Goal: Task Accomplishment & Management: Use online tool/utility

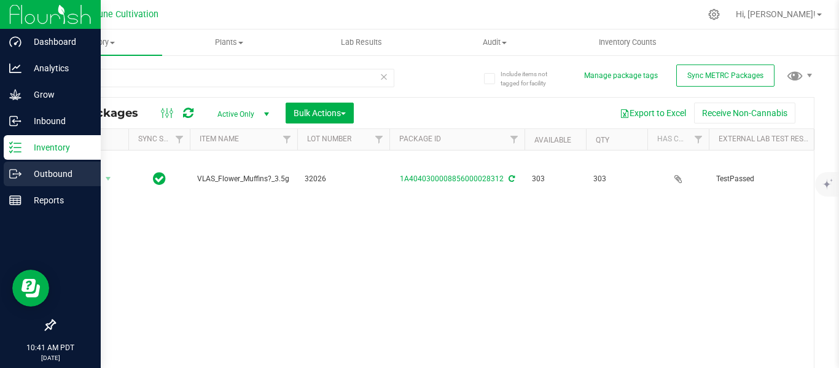
click at [69, 177] on p "Outbound" at bounding box center [59, 174] width 74 height 15
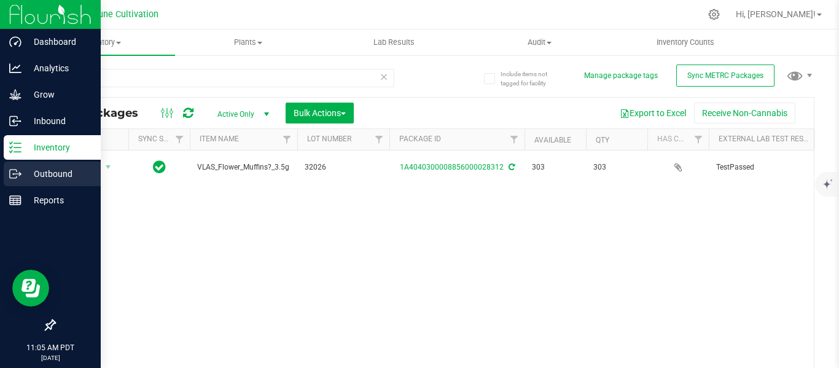
click at [42, 173] on p "Outbound" at bounding box center [59, 174] width 74 height 15
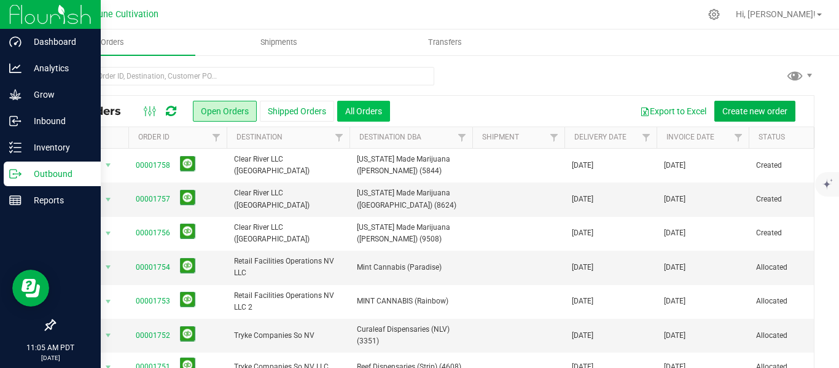
click at [360, 113] on button "All Orders" at bounding box center [363, 111] width 53 height 21
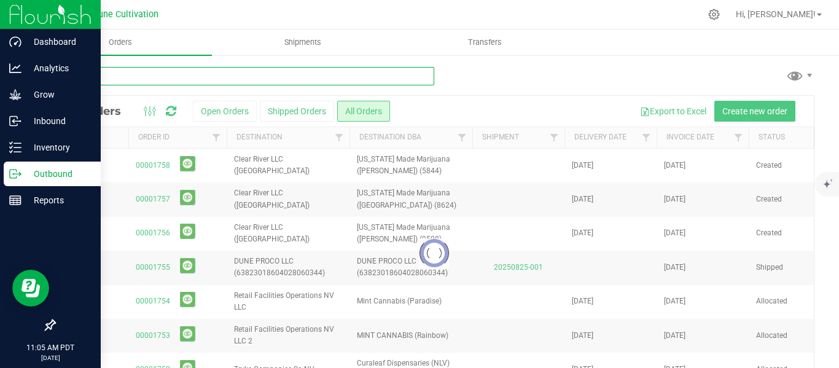
click at [233, 71] on input "text" at bounding box center [244, 76] width 380 height 18
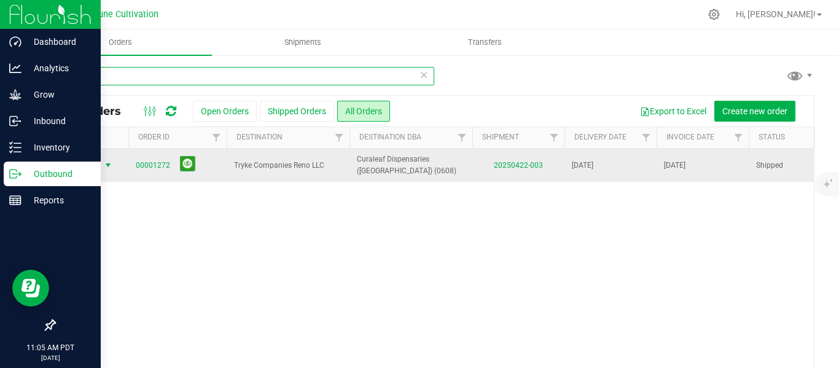
type input "1272"
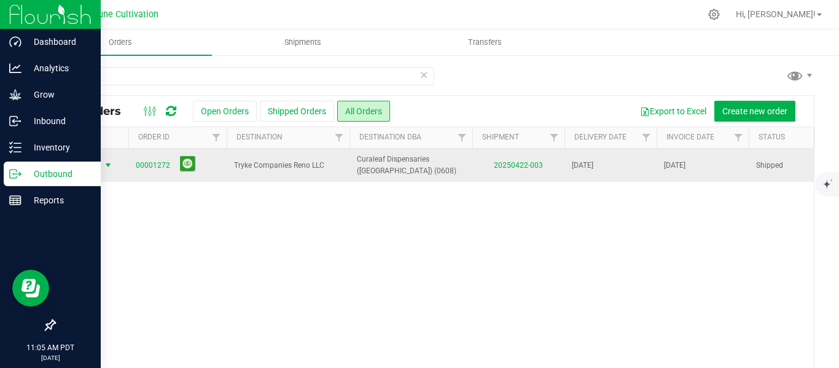
click at [107, 167] on span "select" at bounding box center [108, 165] width 10 height 10
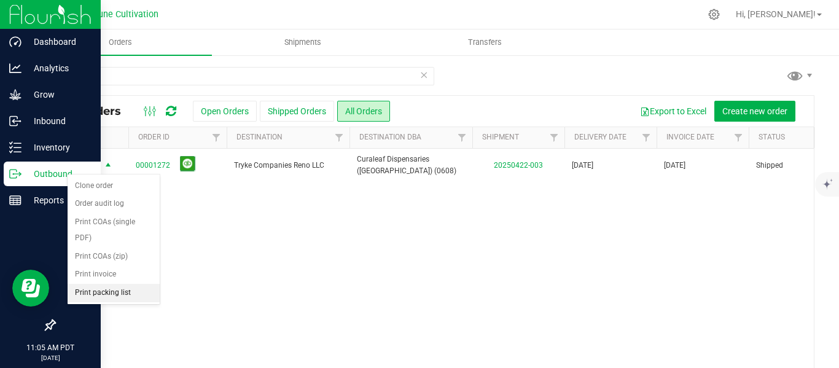
click at [111, 289] on li "Print packing list" at bounding box center [114, 293] width 92 height 18
